Goal: Task Accomplishment & Management: Manage account settings

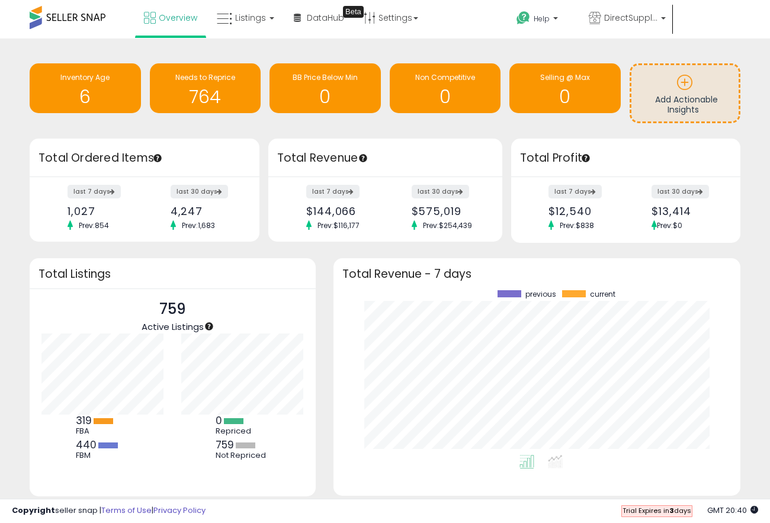
scroll to position [165, 383]
click at [625, 15] on span "DirectSupplyClub" at bounding box center [630, 18] width 53 height 12
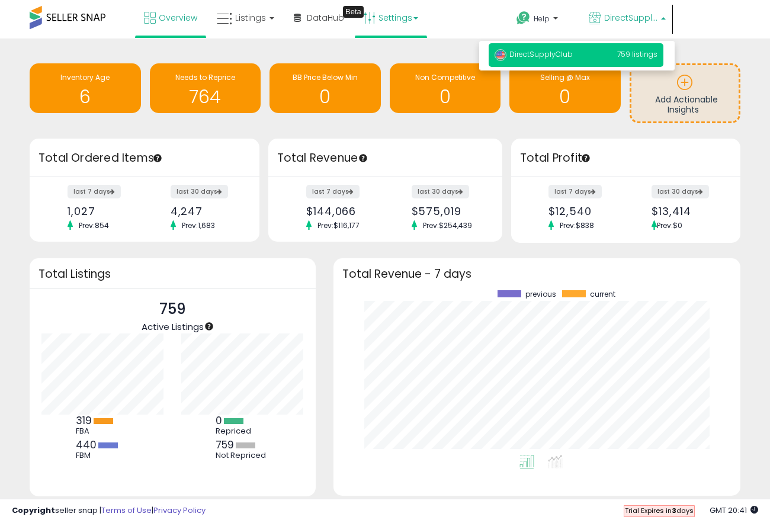
click at [415, 18] on b at bounding box center [416, 18] width 5 height 2
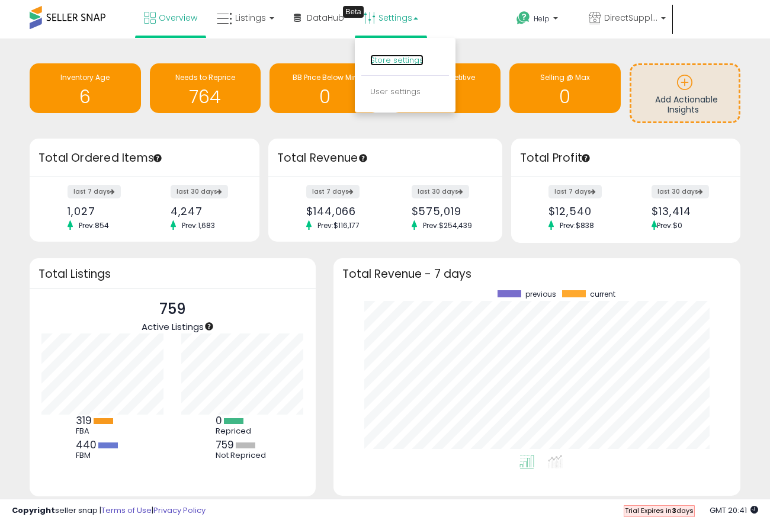
click at [397, 57] on link "Store settings" at bounding box center [396, 60] width 53 height 11
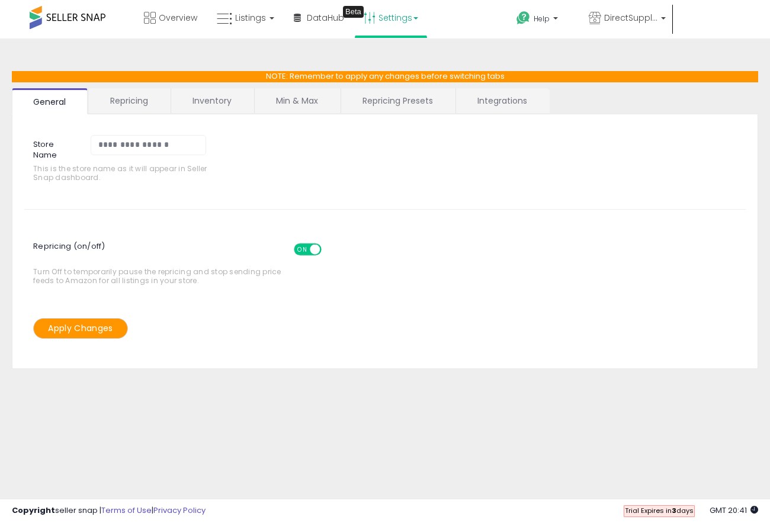
click at [511, 110] on link "Integrations" at bounding box center [502, 100] width 92 height 25
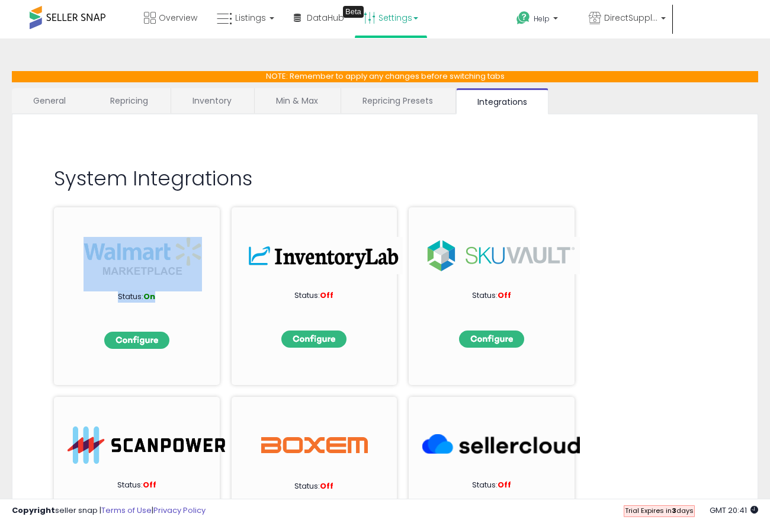
drag, startPoint x: 158, startPoint y: 298, endPoint x: 86, endPoint y: 263, distance: 79.8
click at [86, 263] on div "Status: On" at bounding box center [137, 296] width 166 height 178
click at [76, 293] on div "Status: On" at bounding box center [137, 296] width 166 height 178
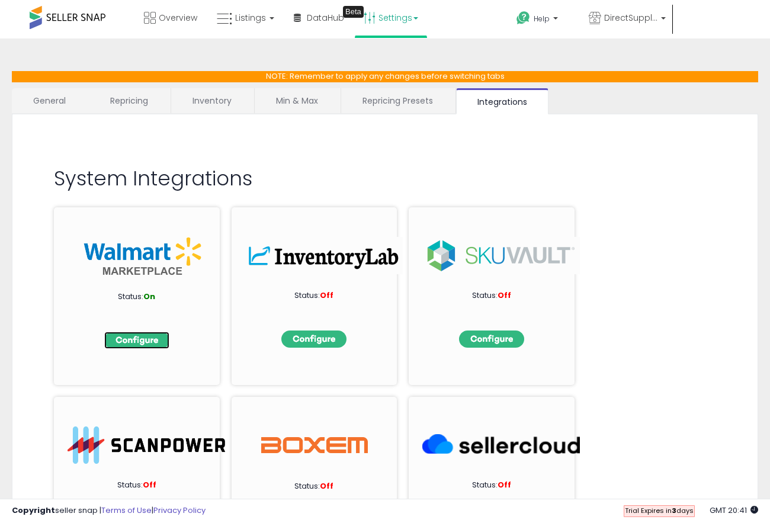
click at [152, 342] on img at bounding box center [136, 340] width 65 height 17
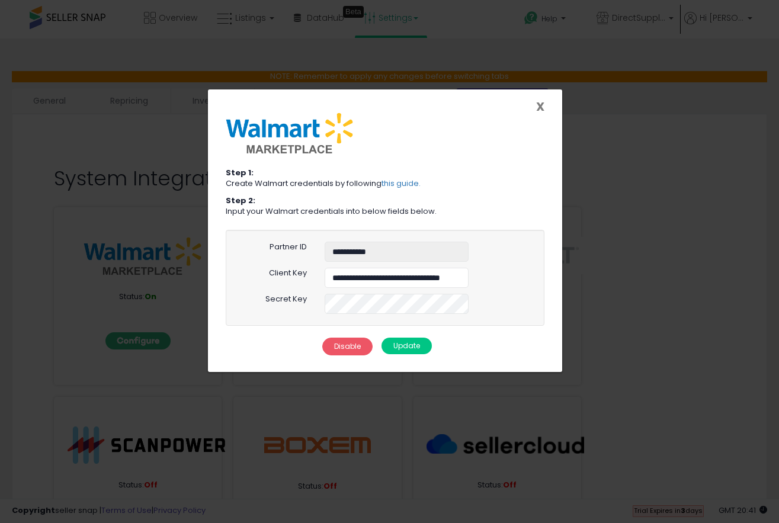
click at [543, 105] on span "X" at bounding box center [540, 106] width 8 height 17
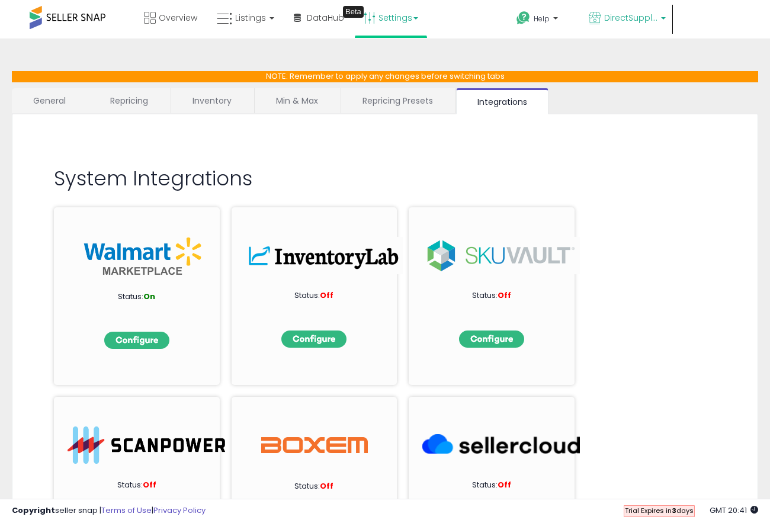
click at [658, 19] on span "DirectSupplyClub" at bounding box center [630, 18] width 53 height 12
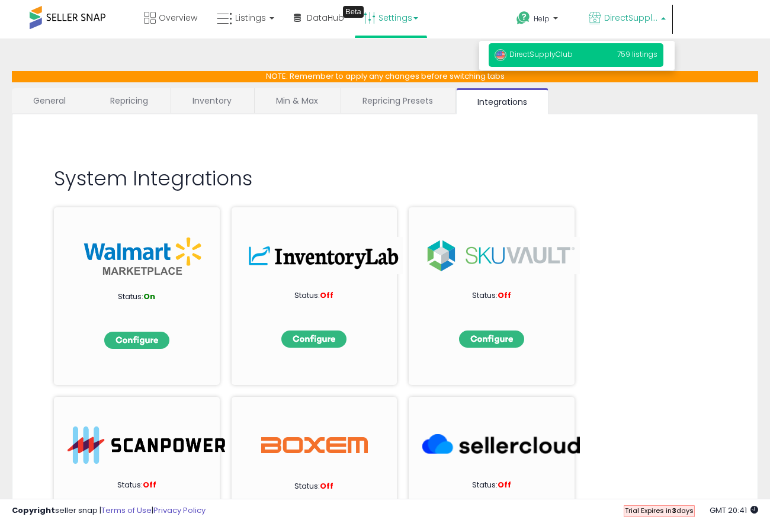
click at [710, 57] on div "**********" at bounding box center [385, 428] width 759 height 756
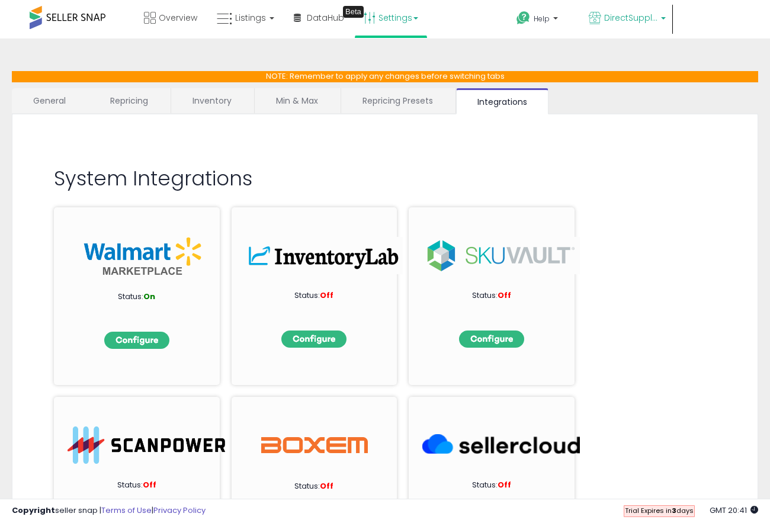
click at [658, 16] on span "DirectSupplyClub" at bounding box center [630, 18] width 53 height 12
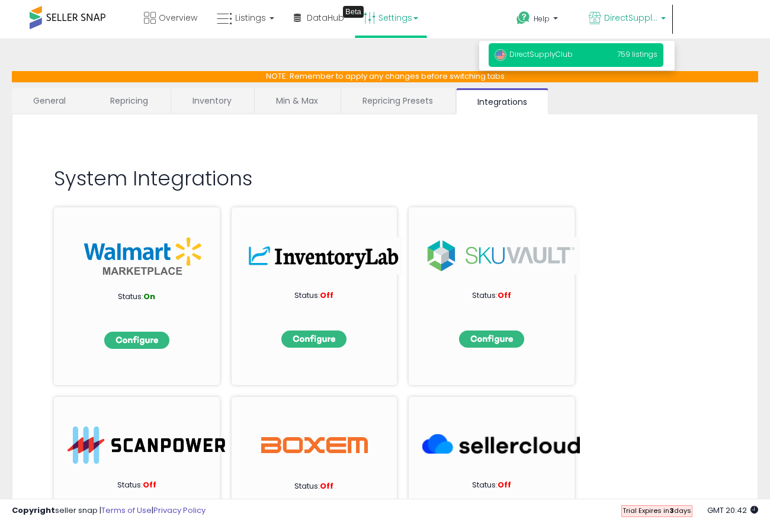
click at [567, 41] on span "Hi [PERSON_NAME]" at bounding box center [545, 47] width 44 height 12
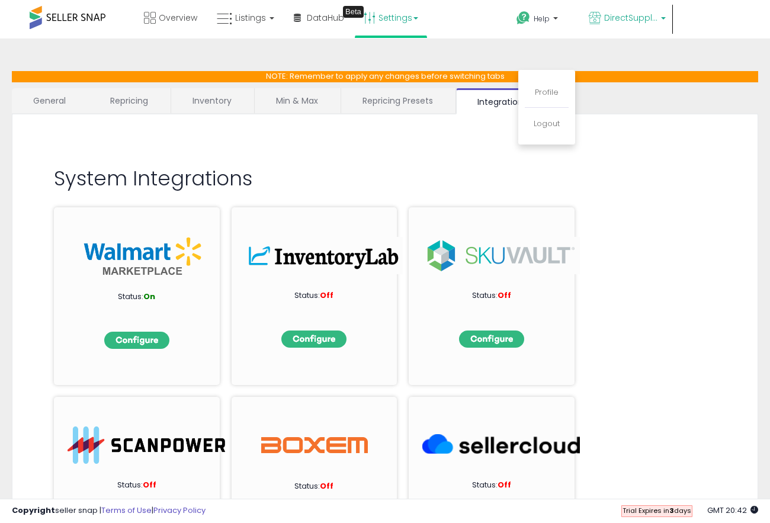
click at [650, 18] on span "DirectSupplyClub" at bounding box center [630, 18] width 53 height 12
